Goal: Check status

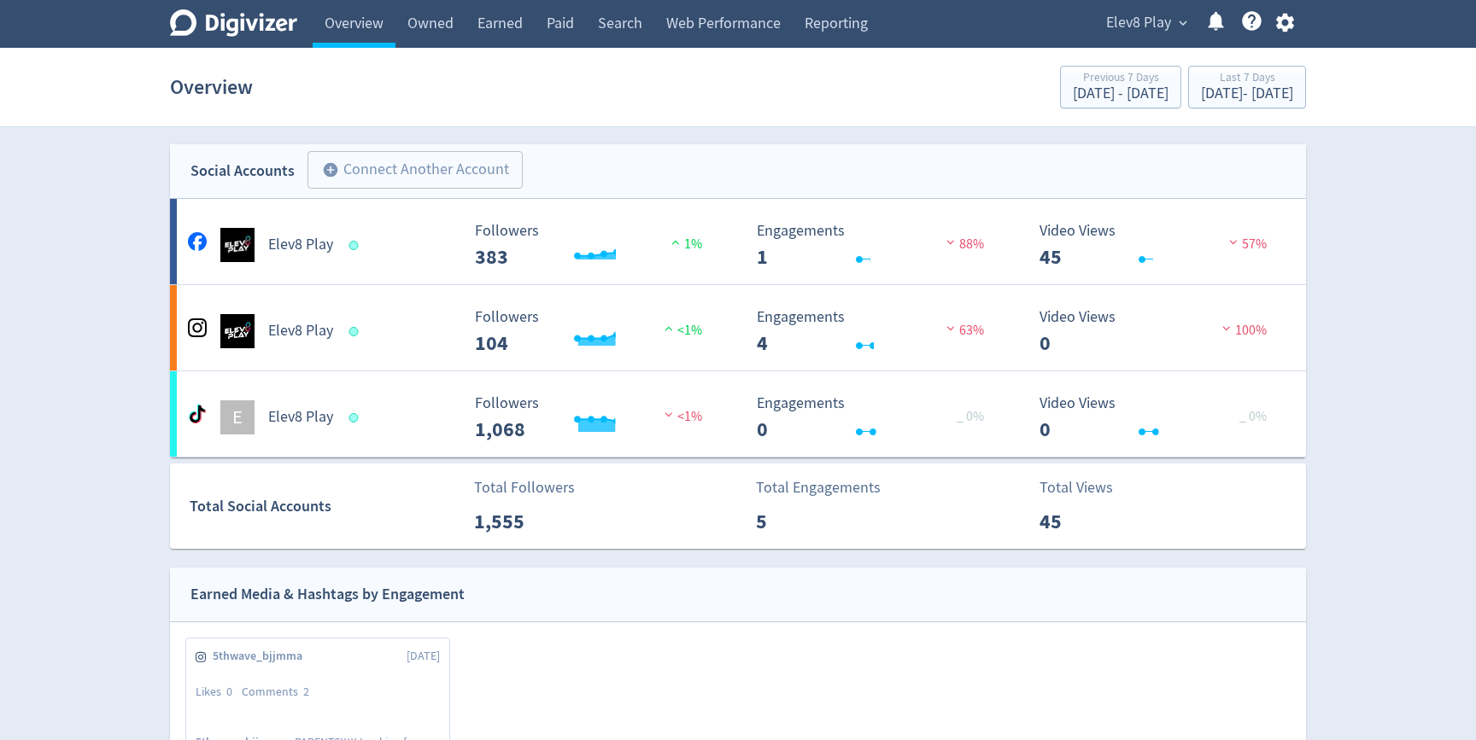
click at [1109, 36] on div "Elev8 Play expand_more Help Center - Searchable support on using Digivizer" at bounding box center [1196, 24] width 219 height 48
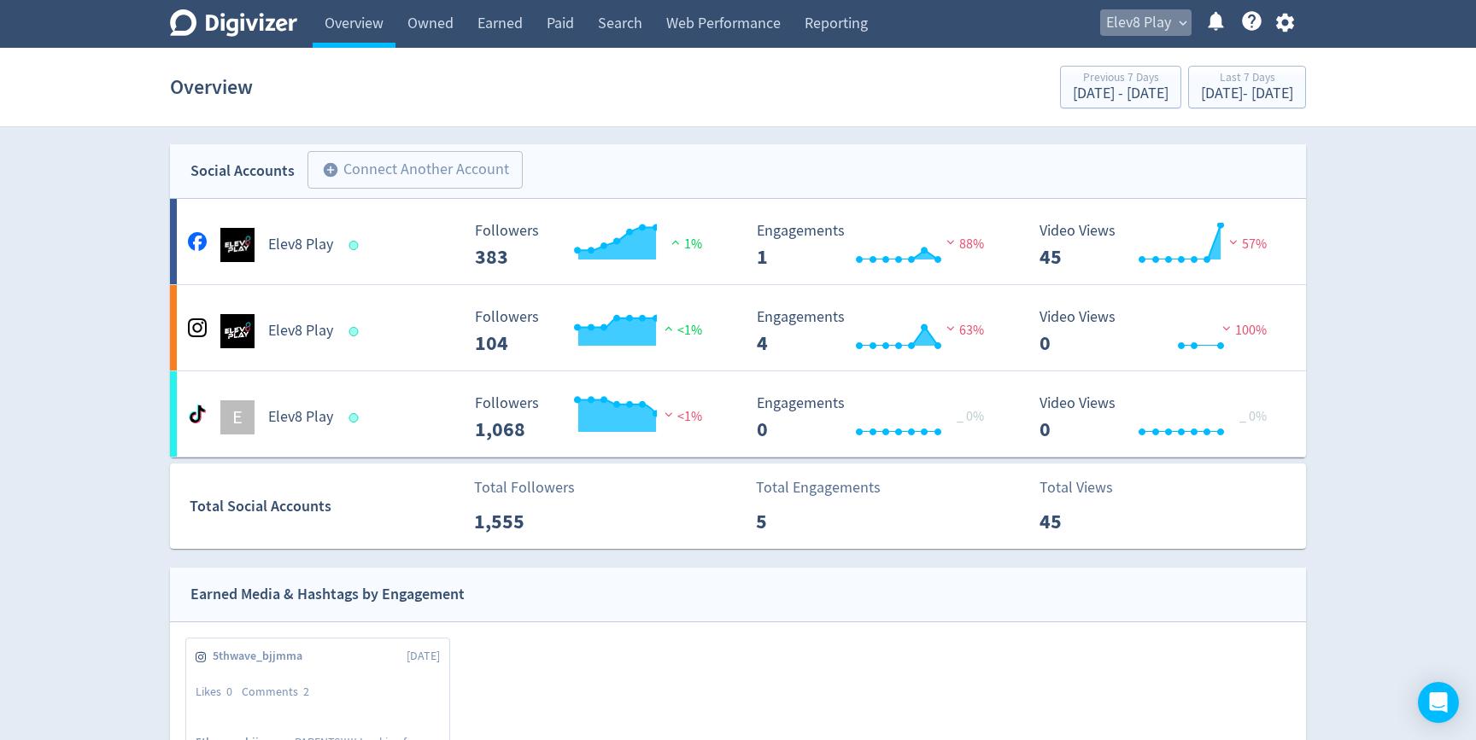
click at [1136, 18] on span "Elev8 Play" at bounding box center [1138, 22] width 65 height 27
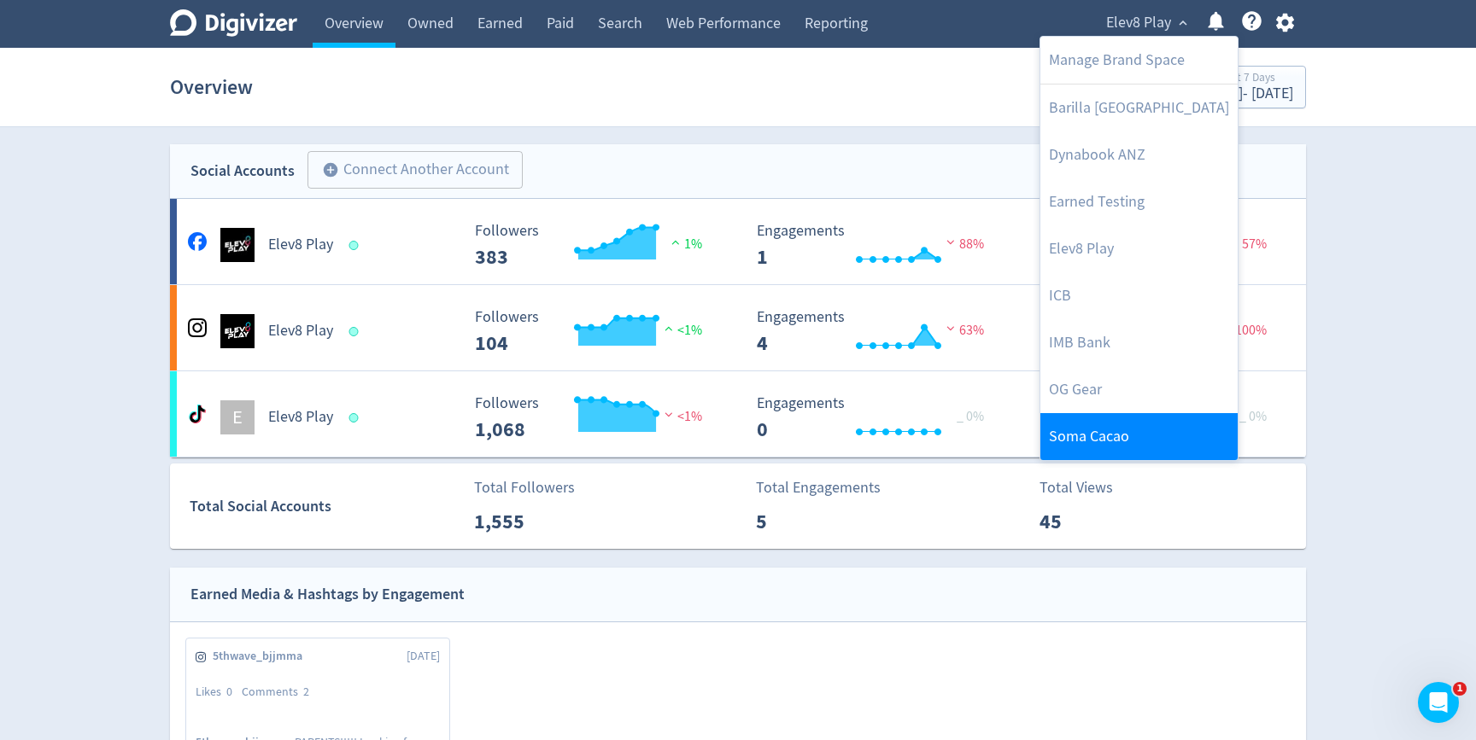
click at [1088, 426] on link "Soma Cacao" at bounding box center [1138, 436] width 197 height 47
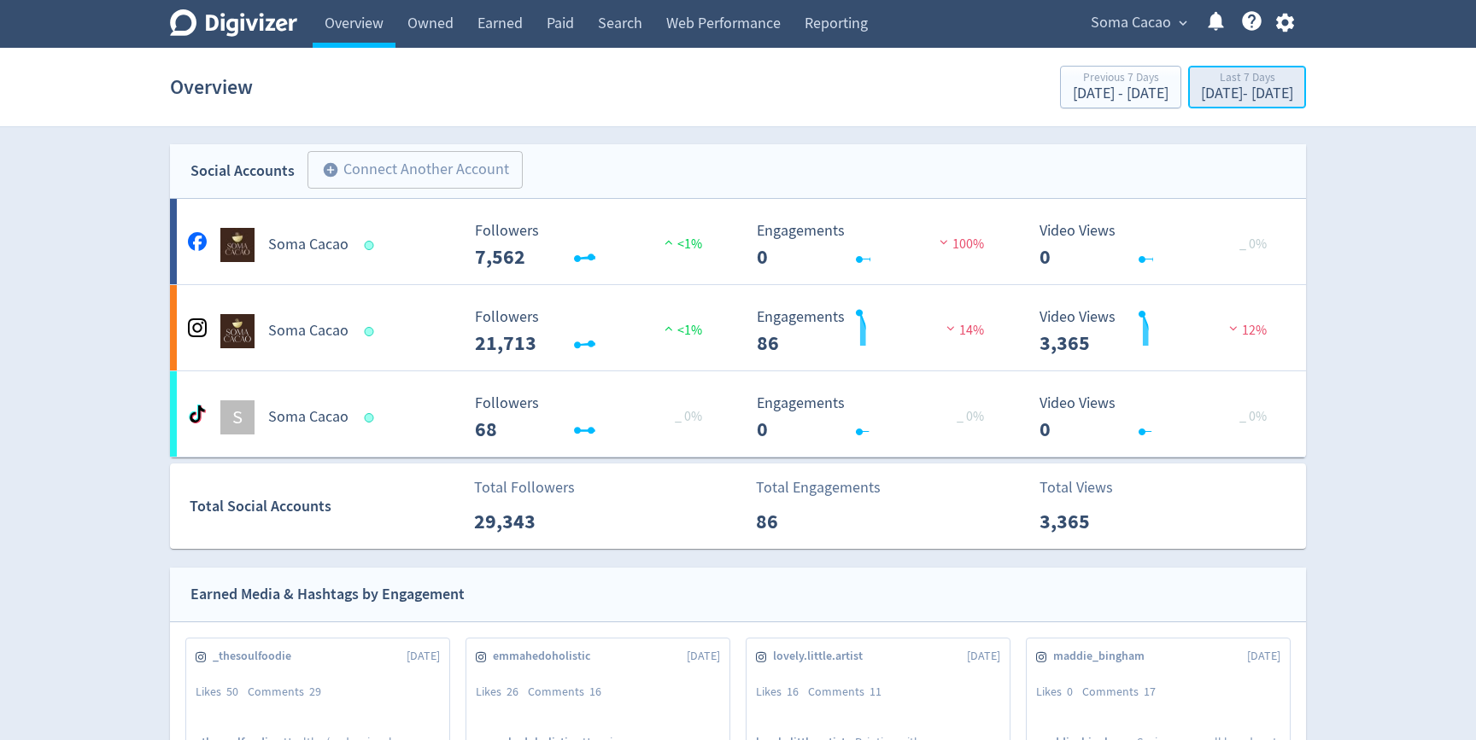
click at [1229, 79] on div "Last 7 Days" at bounding box center [1247, 79] width 92 height 15
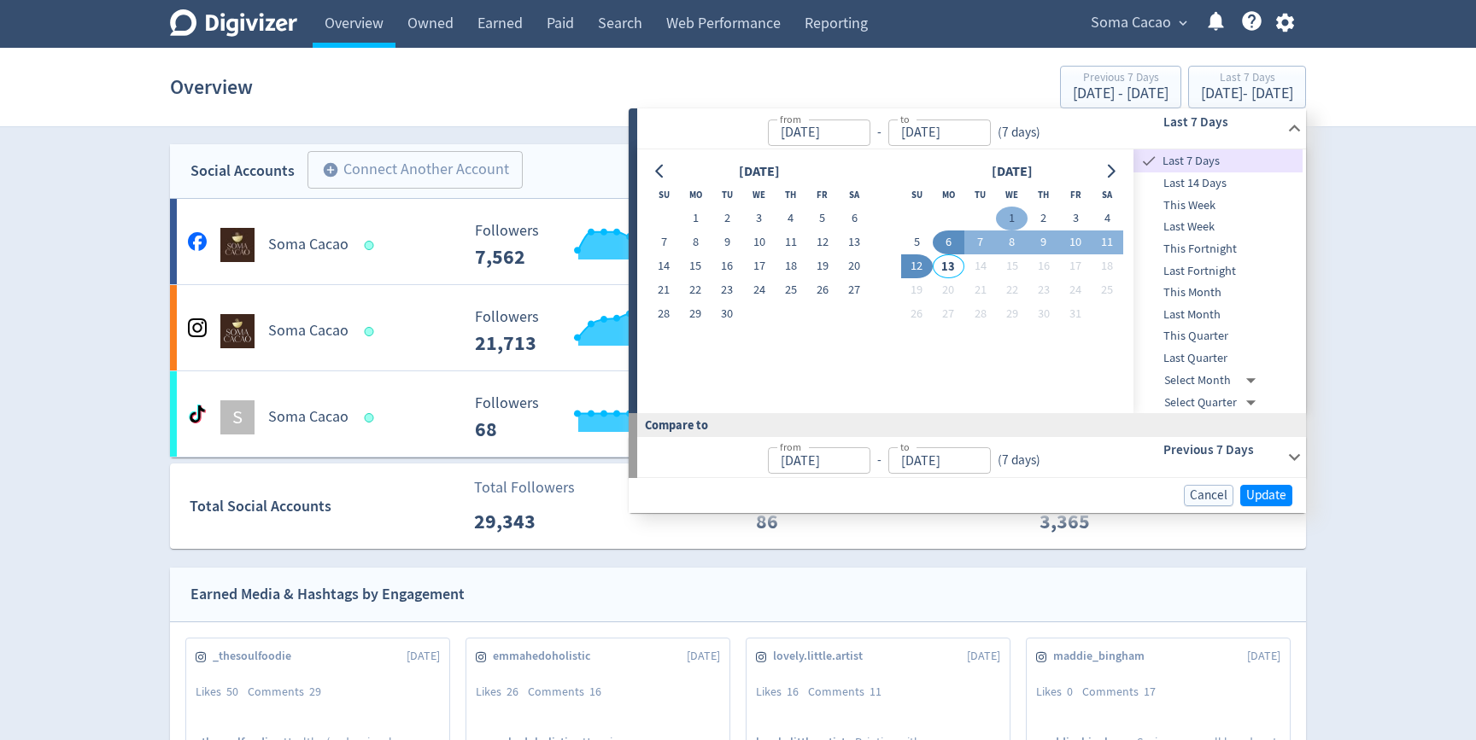
click at [1005, 219] on button "1" at bounding box center [1012, 219] width 32 height 24
type input "[DATE]"
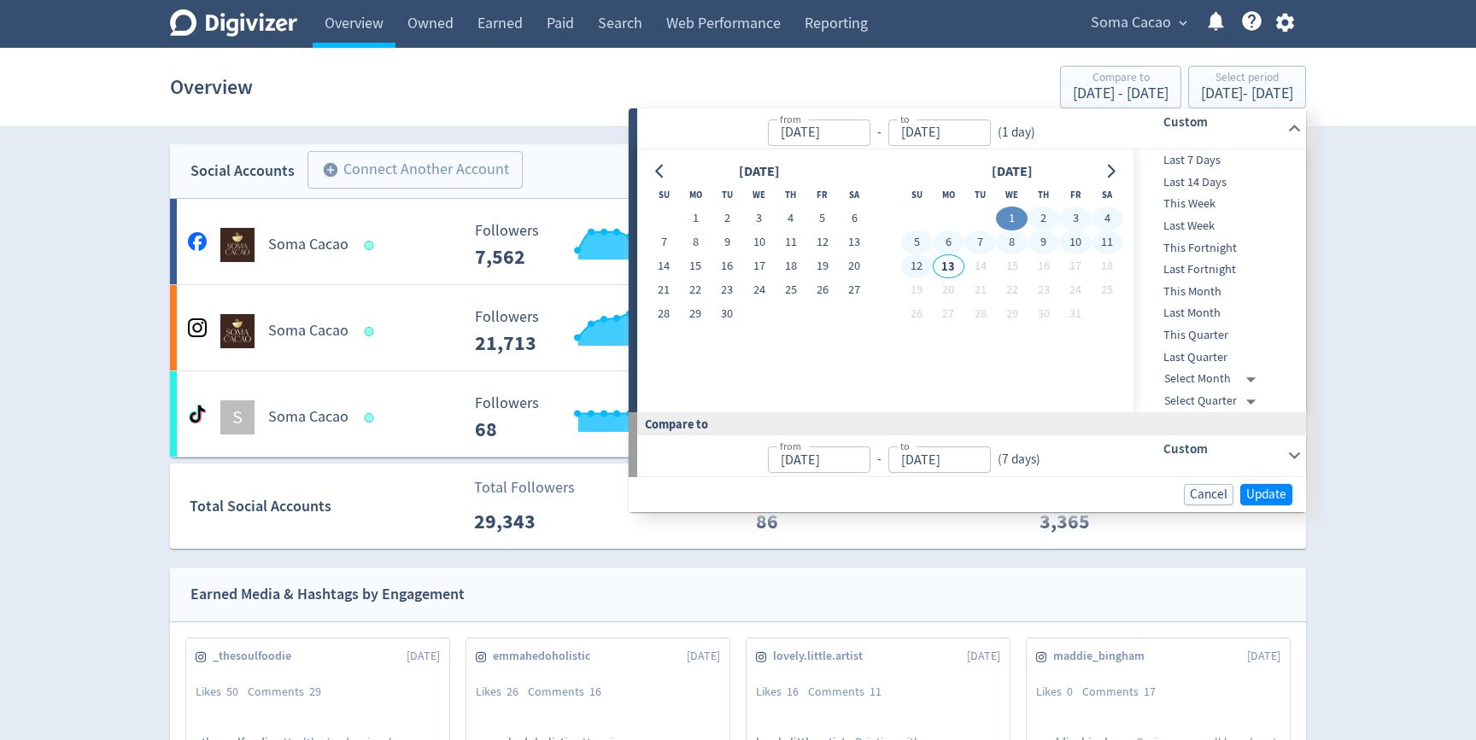
click at [915, 266] on button "12" at bounding box center [917, 266] width 32 height 24
type input "[DATE]"
click at [901, 254] on button "12" at bounding box center [917, 266] width 32 height 24
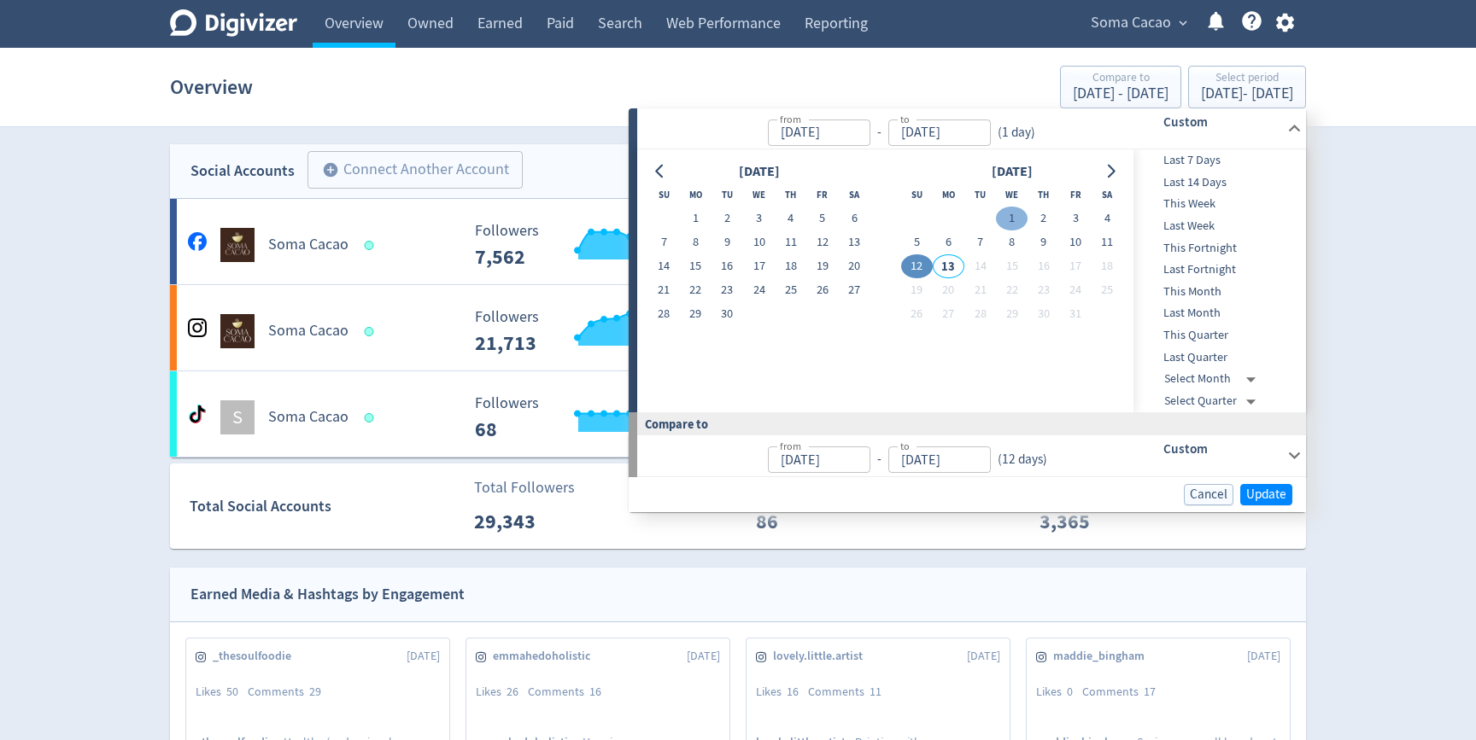
click at [1022, 222] on button "1" at bounding box center [1012, 219] width 32 height 24
type input "[DATE]"
click at [918, 267] on button "12" at bounding box center [917, 266] width 32 height 24
type input "[DATE]"
click at [1106, 471] on div "from [DATE] from - to [DATE] to ( 12 days )" at bounding box center [875, 456] width 477 height 40
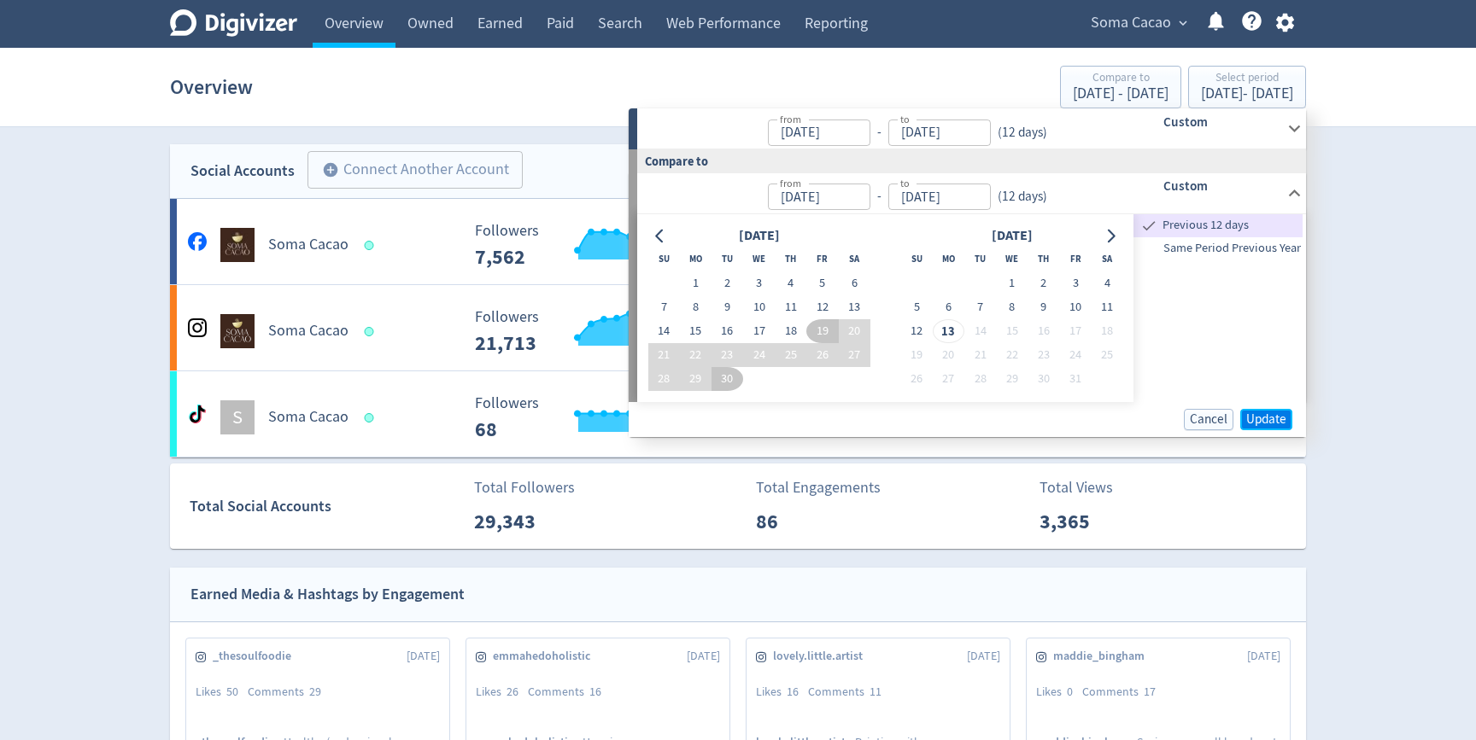
click at [1264, 409] on button "Update" at bounding box center [1266, 419] width 52 height 21
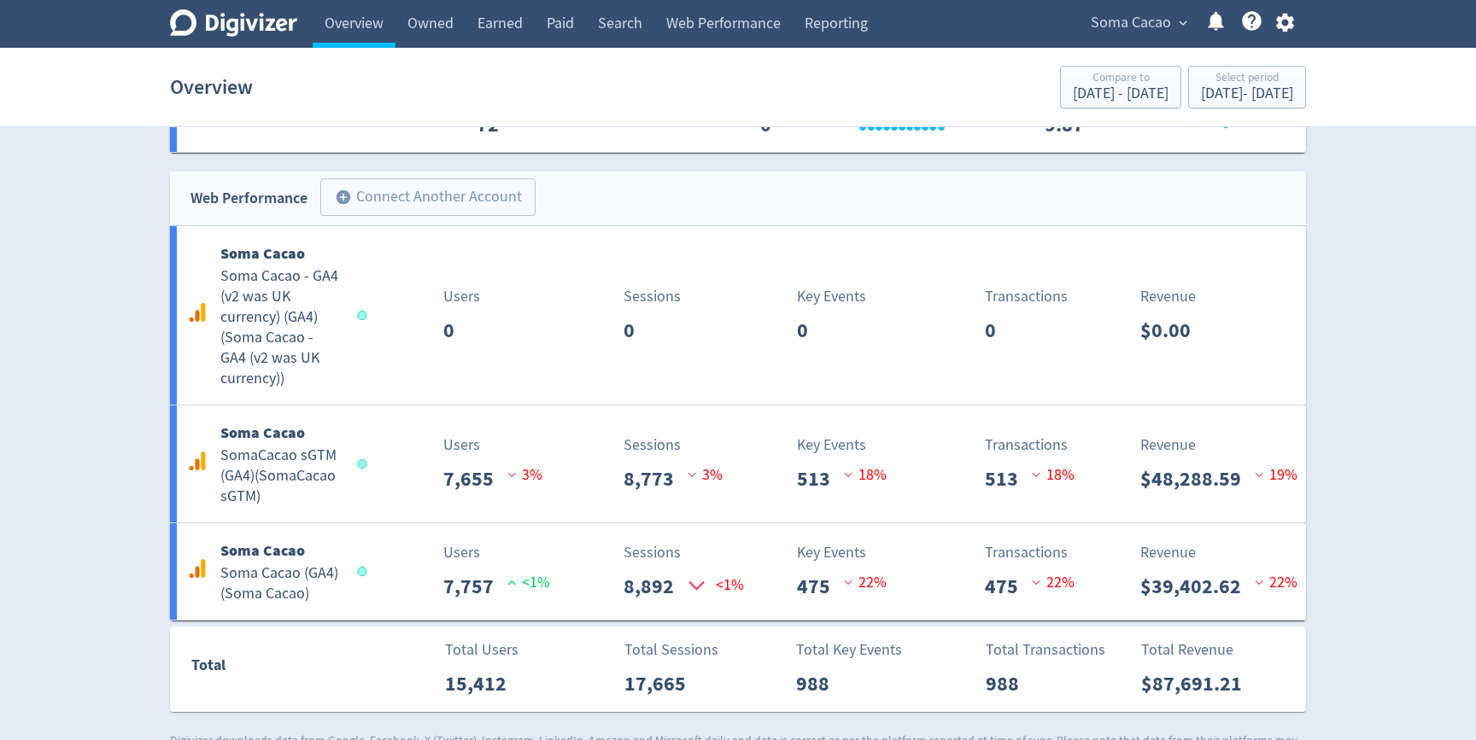
scroll to position [1906, 0]
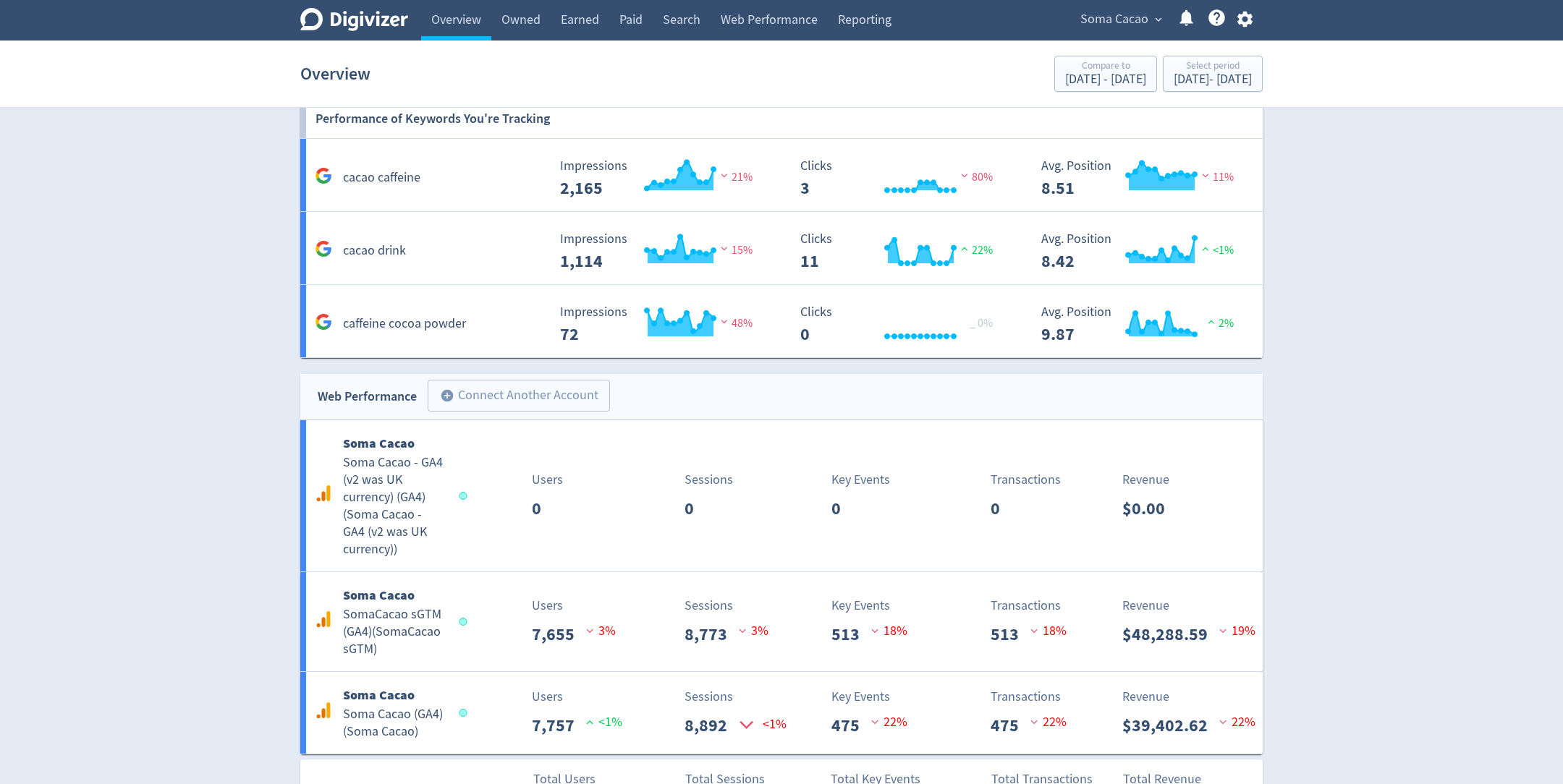
scroll to position [1450, 0]
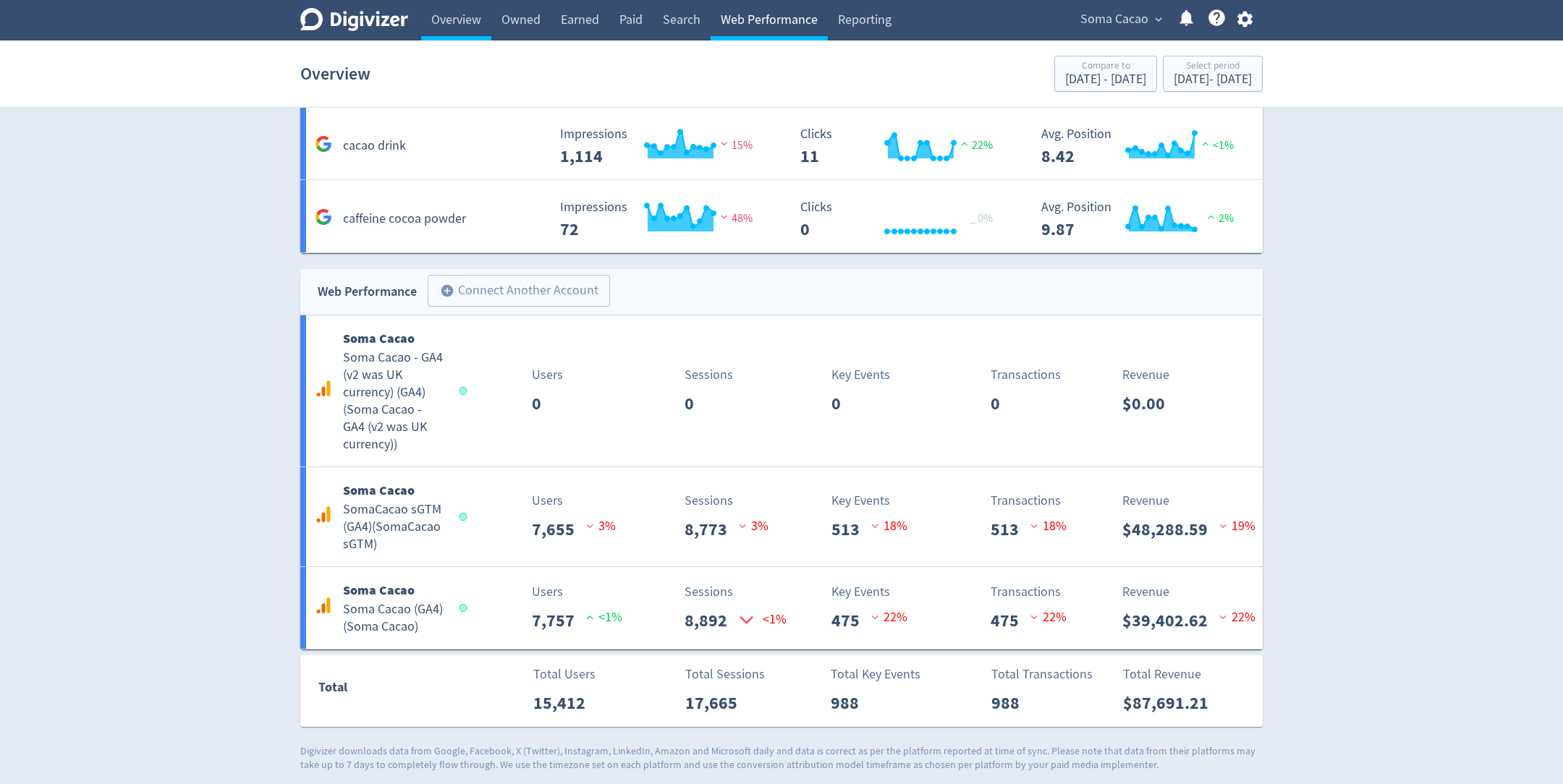
click at [771, 25] on link "Web Performance" at bounding box center [769, 20] width 117 height 41
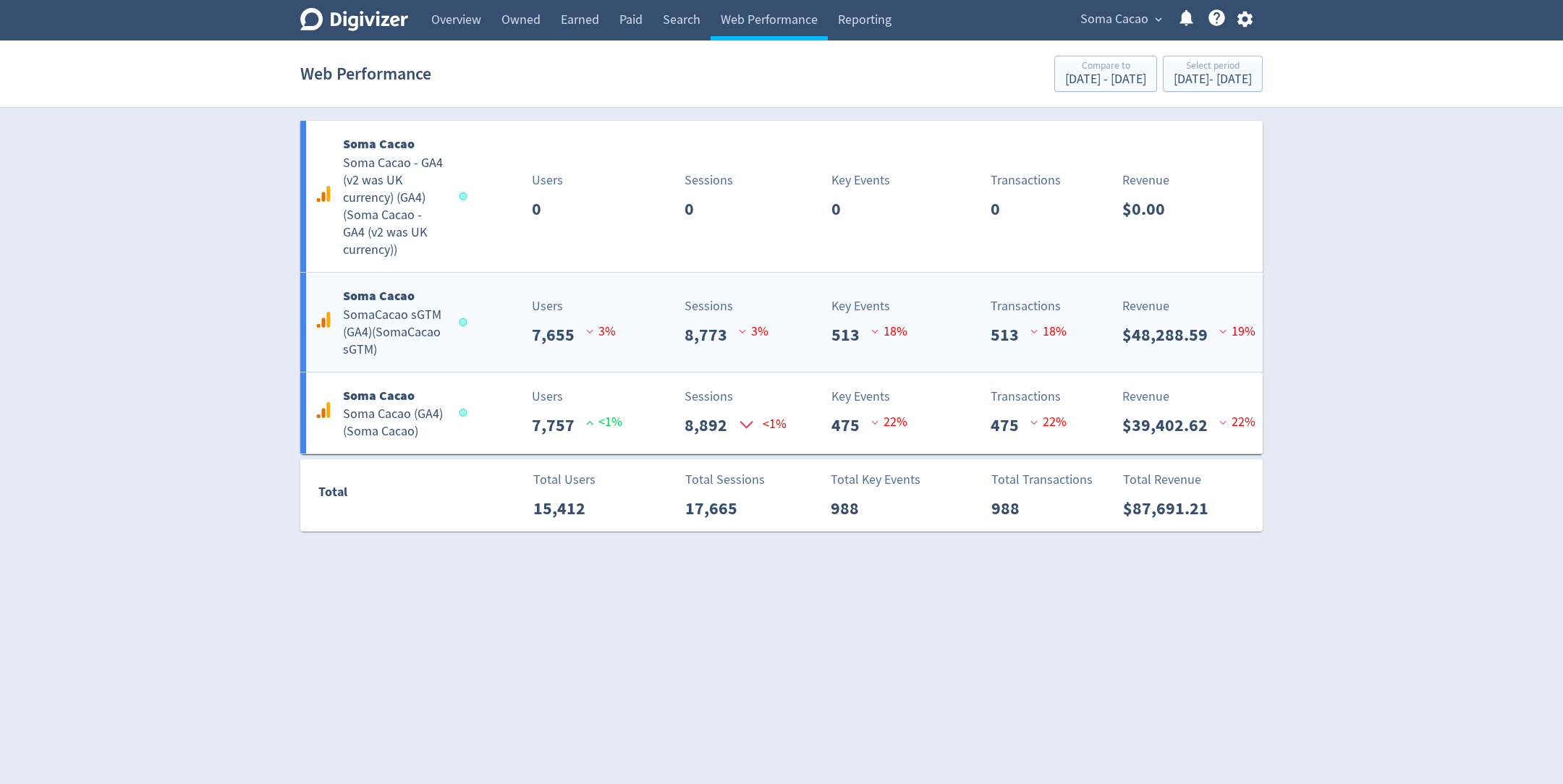
click at [762, 329] on p "3 %" at bounding box center [753, 331] width 30 height 19
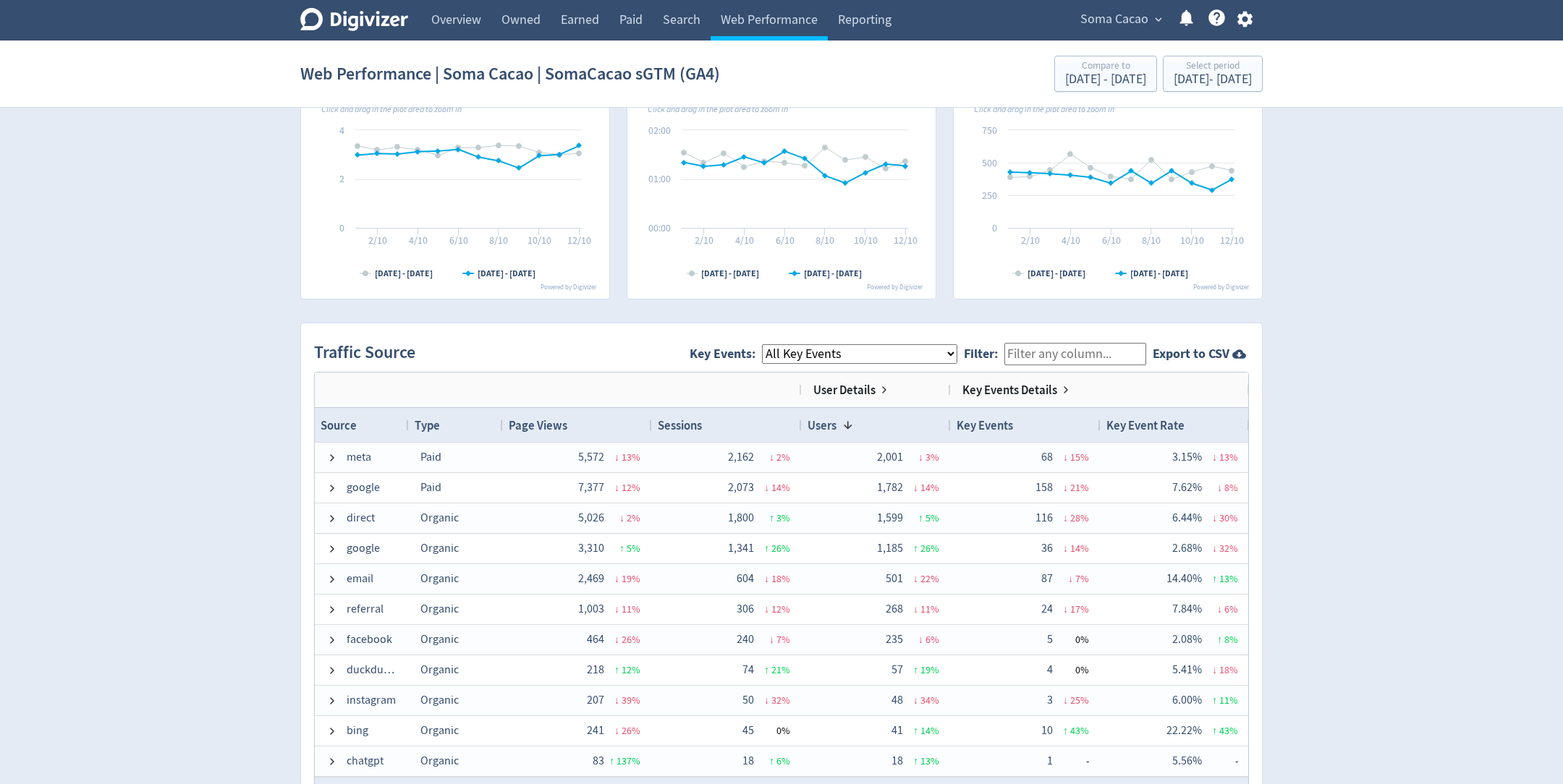
scroll to position [765, 0]
